Goal: Find contact information: Find contact information

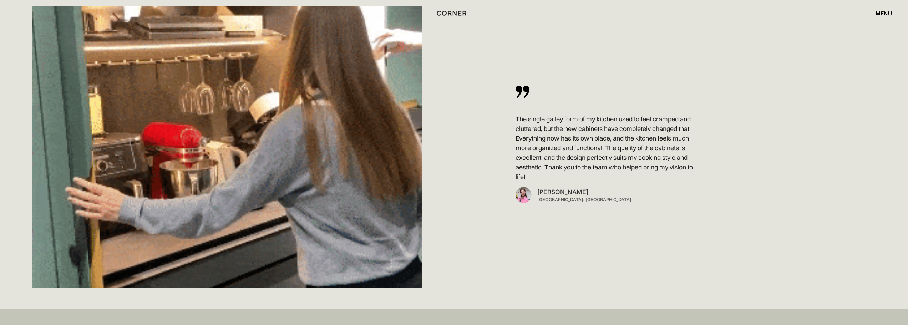
scroll to position [5453, 0]
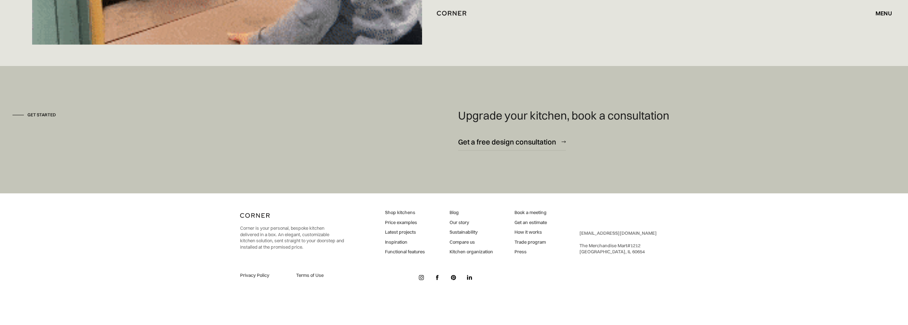
click at [882, 17] on div "menu close" at bounding box center [880, 13] width 24 height 12
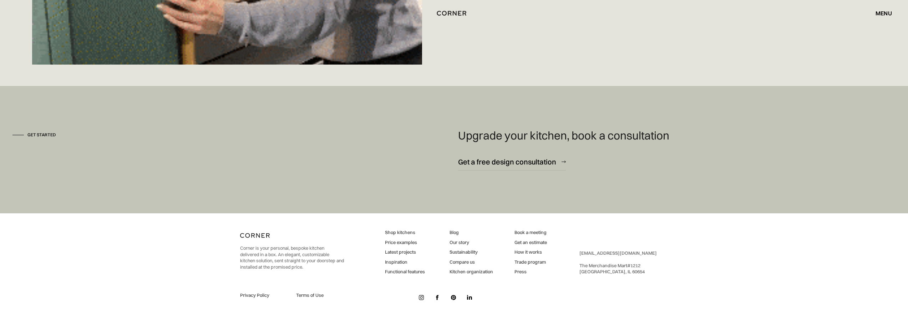
scroll to position [5453, 0]
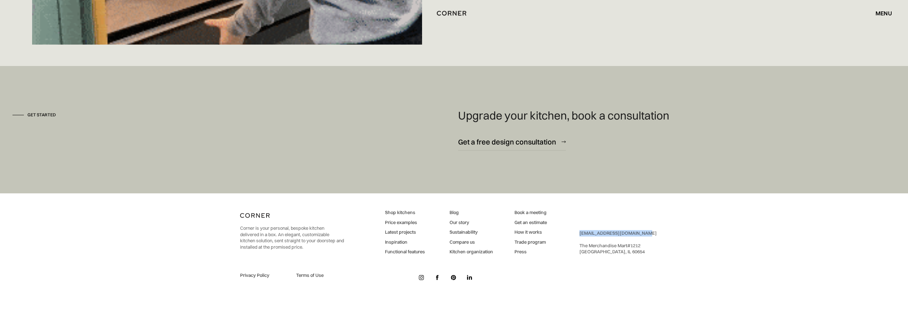
drag, startPoint x: 655, startPoint y: 235, endPoint x: 576, endPoint y: 235, distance: 79.6
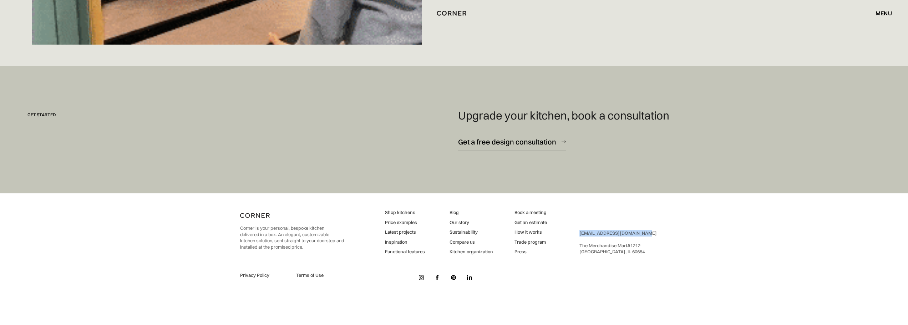
click at [576, 235] on div "Corner is your personal, bespoke kitchen delivered in a box. An elegant, custom…" at bounding box center [454, 246] width 428 height 106
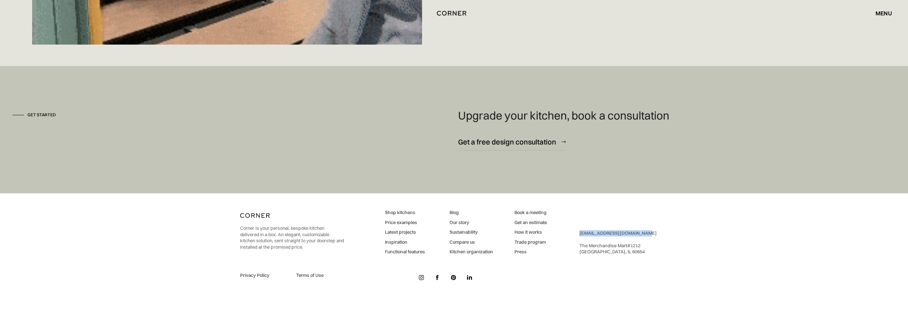
copy link "[EMAIL_ADDRESS][DOMAIN_NAME]"
